Goal: Transaction & Acquisition: Purchase product/service

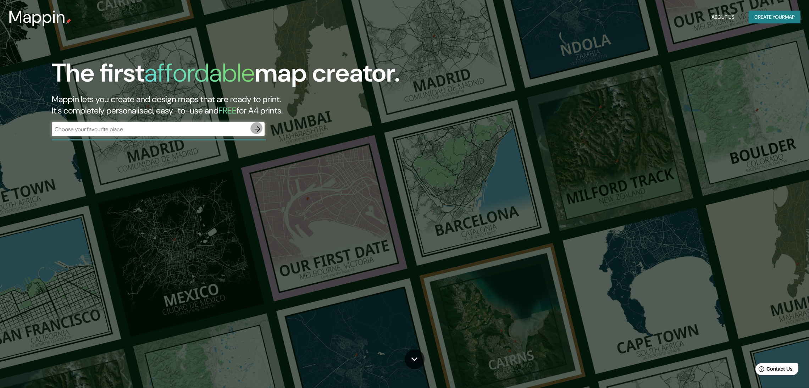
click at [257, 125] on icon "button" at bounding box center [257, 129] width 9 height 9
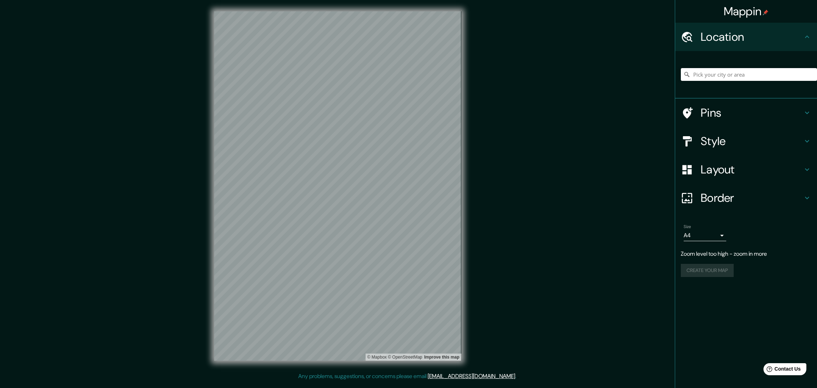
click at [512, 124] on div "Mappin Location Pins Style Layout Border Choose a border. Hint : you can make l…" at bounding box center [408, 191] width 817 height 383
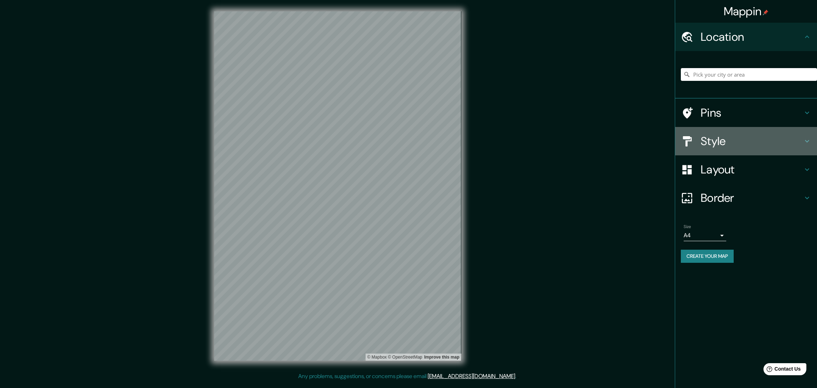
click at [727, 134] on h4 "Style" at bounding box center [752, 141] width 102 height 14
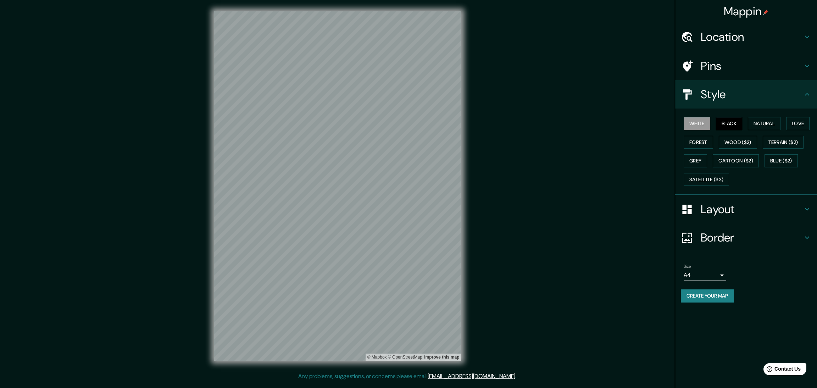
click at [717, 117] on button "Black" at bounding box center [729, 123] width 27 height 13
click at [702, 117] on button "White" at bounding box center [697, 123] width 27 height 13
click at [722, 117] on button "Black" at bounding box center [729, 123] width 27 height 13
click at [701, 117] on button "White" at bounding box center [697, 123] width 27 height 13
click at [716, 289] on button "Create your map" at bounding box center [707, 295] width 53 height 13
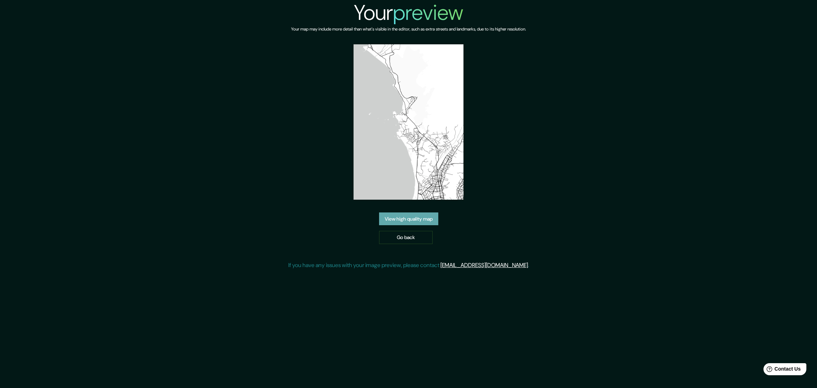
drag, startPoint x: 422, startPoint y: 205, endPoint x: 429, endPoint y: 200, distance: 9.1
click at [422, 212] on link "View high quality map" at bounding box center [408, 218] width 59 height 13
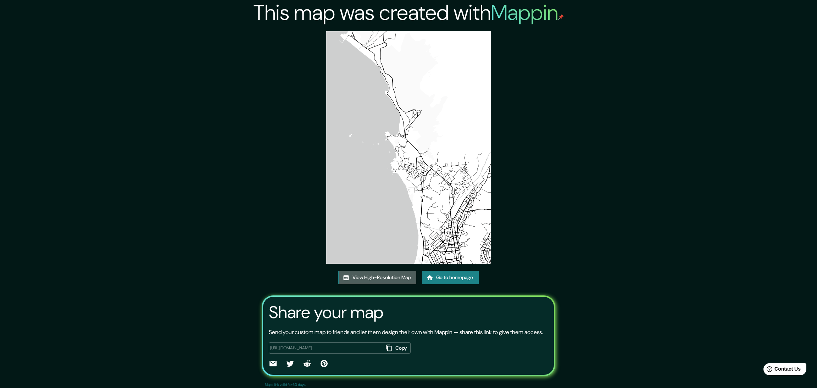
click at [399, 271] on link "View High-Resolution Map" at bounding box center [377, 277] width 78 height 13
